Goal: Task Accomplishment & Management: Manage account settings

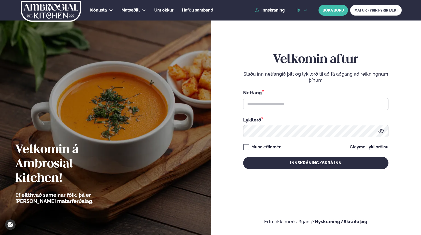
click at [306, 12] on icon at bounding box center [305, 10] width 4 height 4
click at [305, 22] on link "en" at bounding box center [301, 19] width 19 height 10
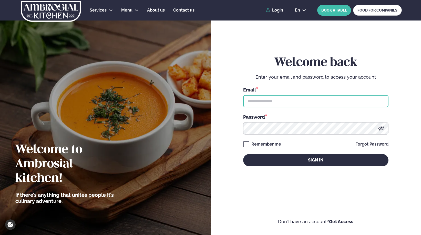
click at [287, 102] on input "text" at bounding box center [315, 101] width 145 height 12
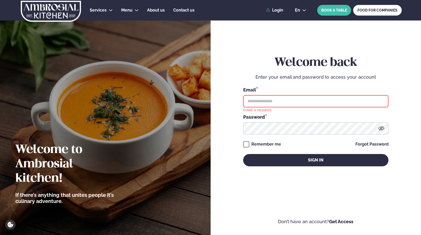
type input "**********"
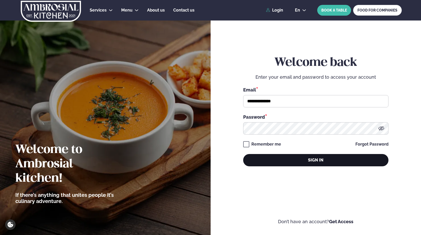
click at [276, 159] on button "Sign in" at bounding box center [315, 160] width 145 height 12
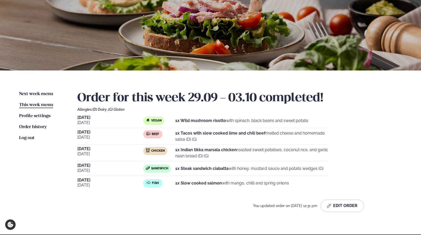
scroll to position [43, 0]
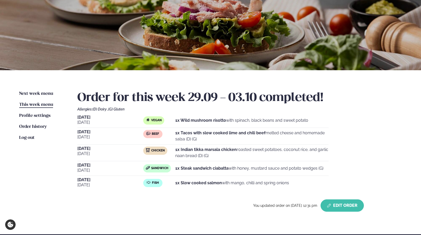
click at [348, 206] on button "Edit Order" at bounding box center [342, 205] width 43 height 12
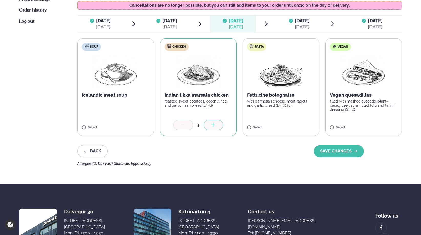
scroll to position [161, 0]
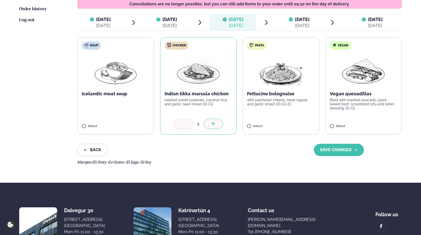
click at [285, 16] on span "[DATE] [DATE]" at bounding box center [299, 22] width 46 height 16
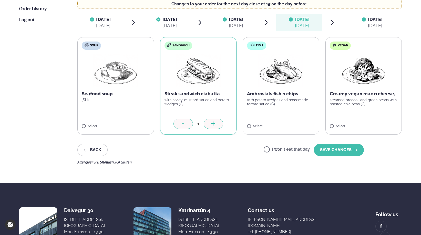
click at [369, 27] on div "[DATE]" at bounding box center [375, 26] width 15 height 6
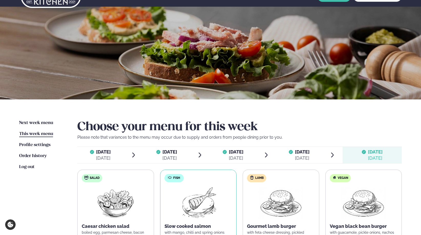
scroll to position [0, 0]
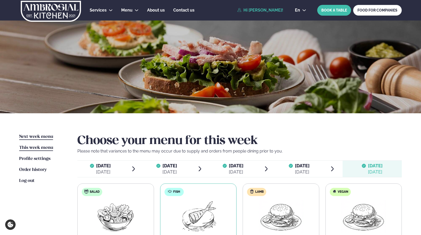
click at [25, 136] on span "Next week menu" at bounding box center [36, 137] width 34 height 4
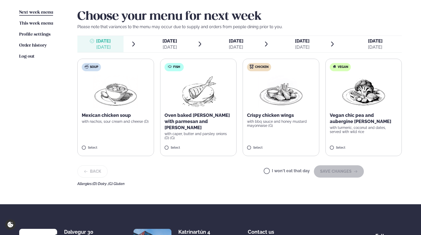
scroll to position [125, 0]
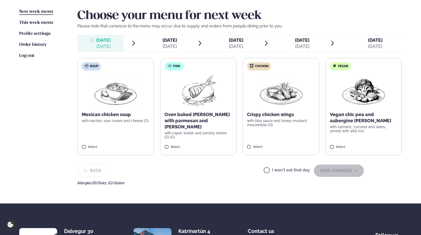
click at [164, 120] on label "Fish Oven baked [PERSON_NAME] with parmesan and panko with caper, butter and pa…" at bounding box center [198, 106] width 77 height 97
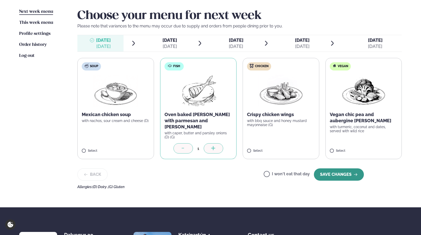
click at [326, 168] on button "SAVE CHANGES" at bounding box center [339, 174] width 50 height 12
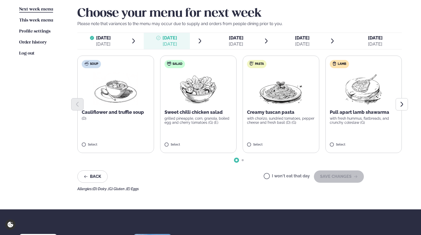
scroll to position [122, 0]
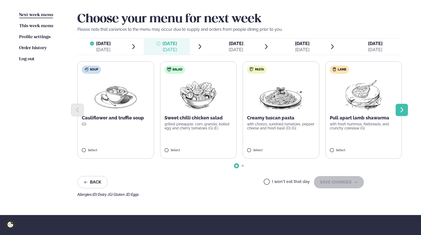
click at [400, 105] on button "Next slide" at bounding box center [402, 110] width 12 height 12
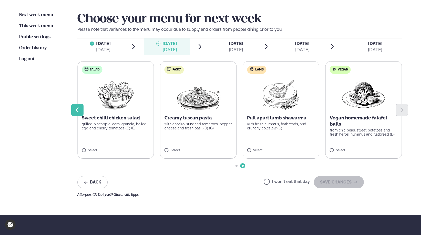
click at [81, 110] on button "Previous slide" at bounding box center [77, 110] width 12 height 12
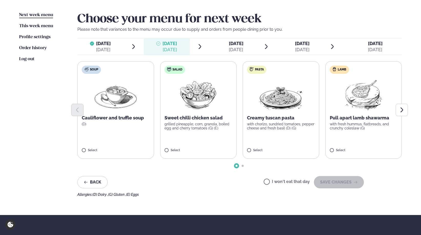
click at [134, 110] on div at bounding box center [239, 110] width 324 height 12
click at [114, 130] on label "Soup Cauliflower and truffle soup (D) Select" at bounding box center [115, 109] width 77 height 97
click at [324, 180] on button "SAVE CHANGES" at bounding box center [339, 182] width 50 height 12
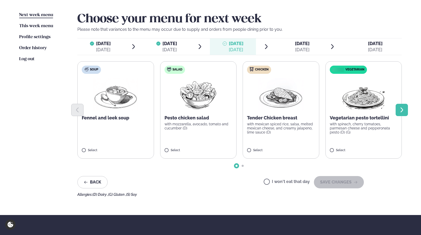
click at [404, 111] on icon "Next slide" at bounding box center [402, 110] width 6 height 6
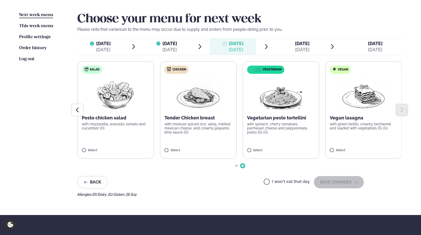
click at [258, 124] on p "with spinach, cherry tomatoes, parmesan cheese and pepperonata pesto (D) (G)" at bounding box center [281, 128] width 68 height 12
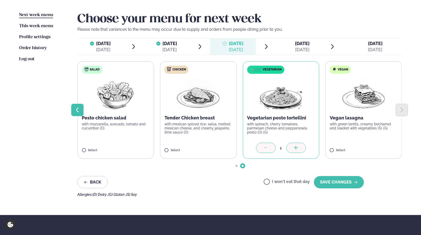
click at [77, 108] on icon "Previous slide" at bounding box center [77, 110] width 6 height 6
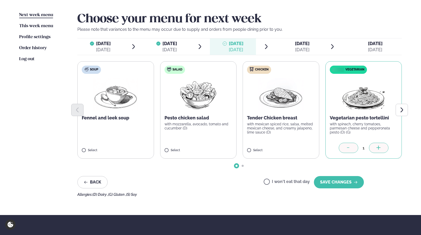
click at [350, 151] on div at bounding box center [348, 148] width 19 height 10
click at [191, 139] on label "Salad Pesto chicken salad with mozzarella, avocado, tomato and cucumber (D) Sel…" at bounding box center [198, 109] width 77 height 97
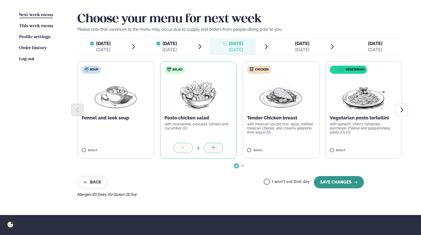
click at [337, 182] on button "SAVE CHANGES" at bounding box center [339, 182] width 50 height 12
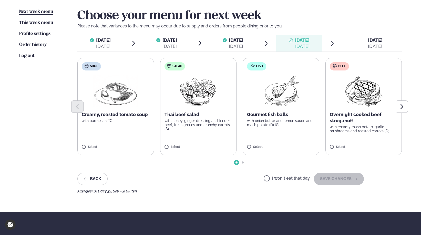
click at [251, 47] on span "[DATE] [DATE]" at bounding box center [233, 43] width 46 height 16
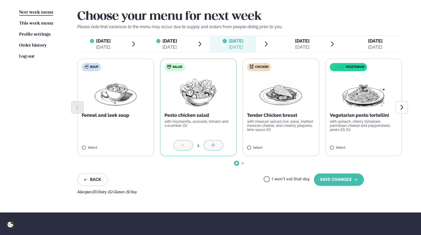
scroll to position [127, 0]
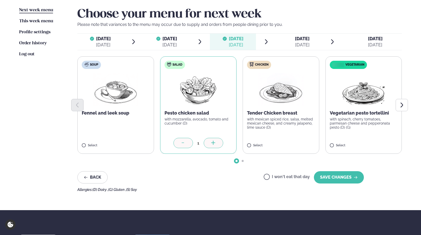
click at [187, 145] on div at bounding box center [182, 143] width 19 height 10
click at [380, 122] on p "with spinach, cherry tomatoes, parmesan cheese and pepperonata pesto (D) (G)" at bounding box center [364, 123] width 68 height 12
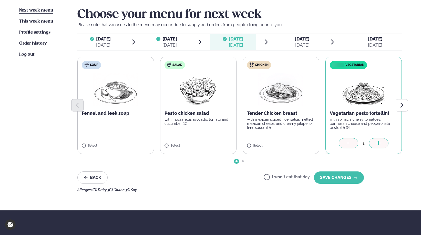
scroll to position [127, 0]
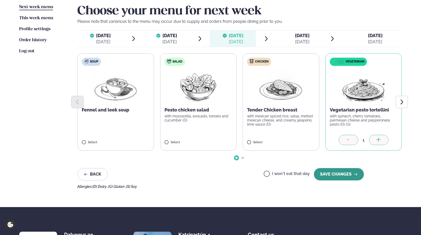
click at [340, 172] on button "SAVE CHANGES" at bounding box center [339, 174] width 50 height 12
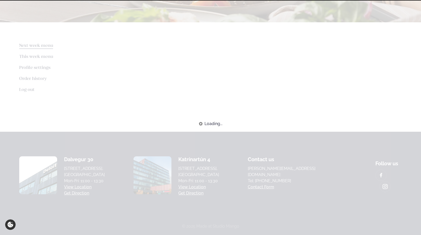
scroll to position [132, 0]
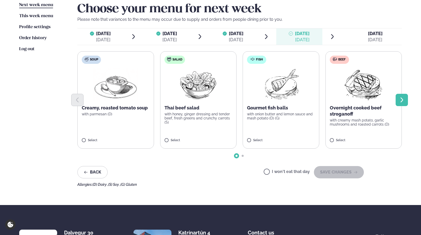
click at [397, 95] on button "Next slide" at bounding box center [402, 100] width 12 height 12
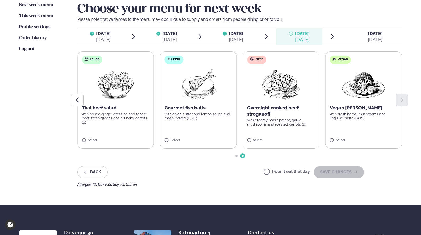
scroll to position [129, 0]
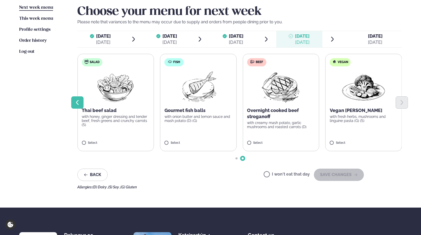
click at [80, 106] on button "Previous slide" at bounding box center [77, 102] width 12 height 12
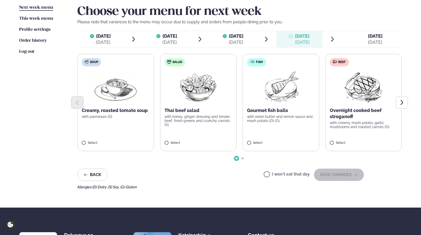
click at [190, 111] on p "Thai beef salad" at bounding box center [199, 110] width 68 height 6
click at [325, 171] on button "SAVE CHANGES" at bounding box center [339, 175] width 50 height 12
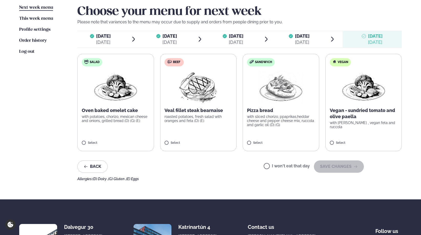
click at [95, 110] on p "Oven baked omelet cake" at bounding box center [116, 110] width 68 height 6
click at [340, 169] on button "SAVE CHANGES" at bounding box center [339, 166] width 50 height 12
